Goal: Task Accomplishment & Management: Complete application form

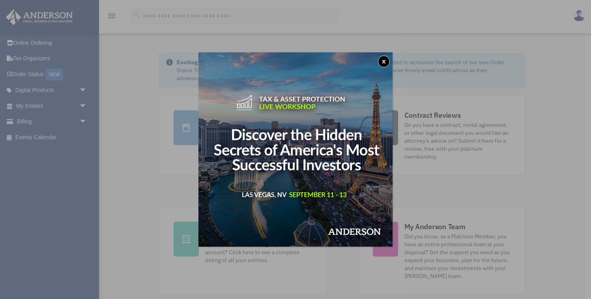
click at [382, 59] on button "x" at bounding box center [384, 61] width 12 height 12
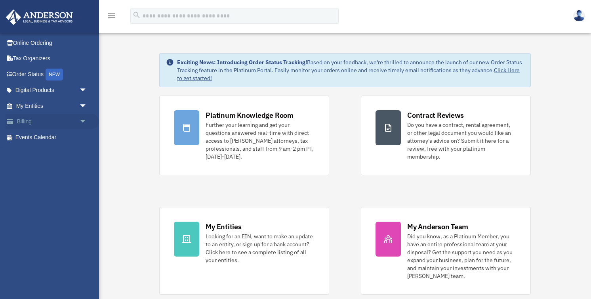
click at [84, 120] on span "arrow_drop_down" at bounding box center [87, 122] width 16 height 16
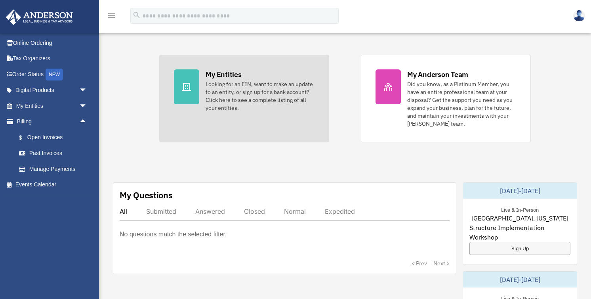
scroll to position [153, 0]
